Goal: Information Seeking & Learning: Learn about a topic

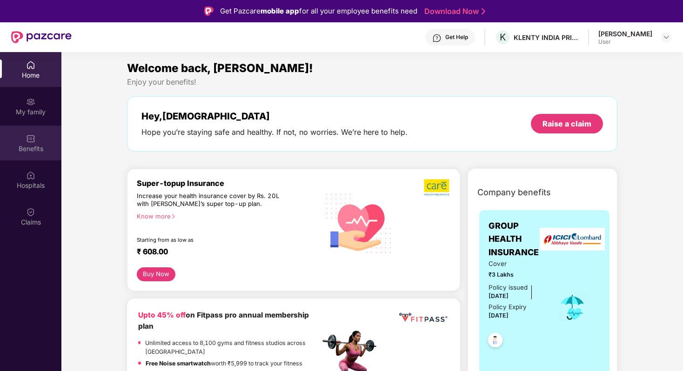
click at [38, 146] on div "Benefits" at bounding box center [30, 148] width 61 height 9
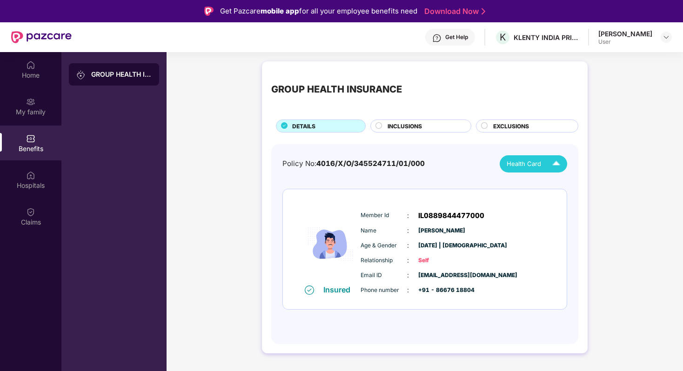
click at [532, 166] on span "Health Card" at bounding box center [524, 164] width 34 height 10
click at [524, 182] on div "[PERSON_NAME]" at bounding box center [535, 185] width 60 height 10
click at [15, 226] on div "Claims" at bounding box center [30, 222] width 61 height 9
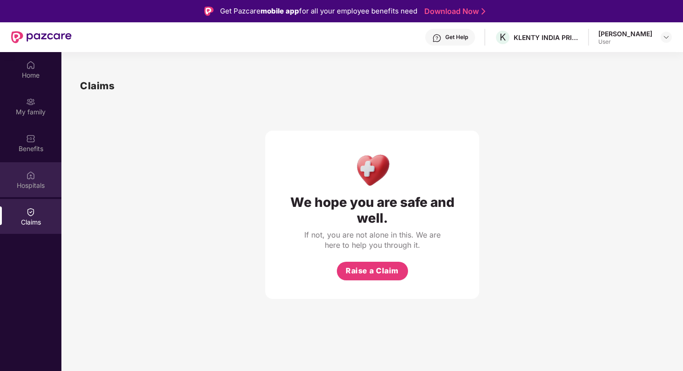
click at [40, 177] on div "Hospitals" at bounding box center [30, 179] width 61 height 35
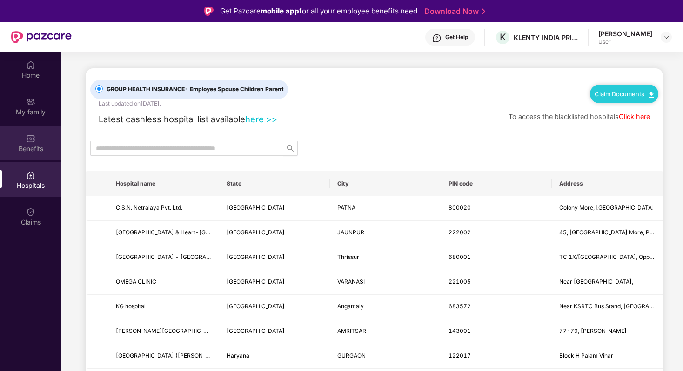
click at [40, 143] on div "Benefits" at bounding box center [30, 143] width 61 height 35
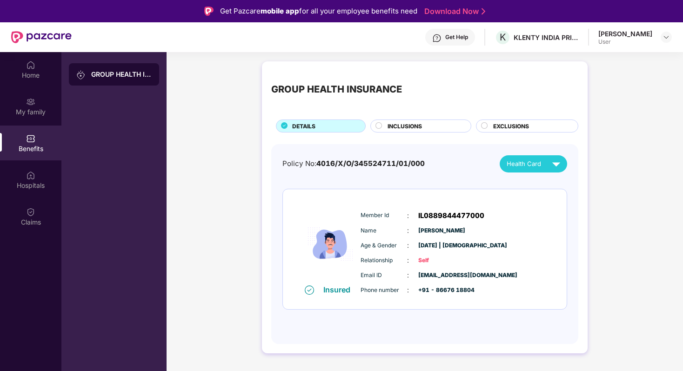
click at [228, 228] on div "GROUP HEALTH INSURANCE DETAILS INCLUSIONS EXCLUSIONS Policy No: 4016/X/O/345524…" at bounding box center [425, 212] width 516 height 311
click at [525, 152] on div "Policy No: 4016/X/O/345524711/01/000 Health Card Insured Member Id : IL08898444…" at bounding box center [424, 244] width 307 height 201
